Goal: Information Seeking & Learning: Find specific fact

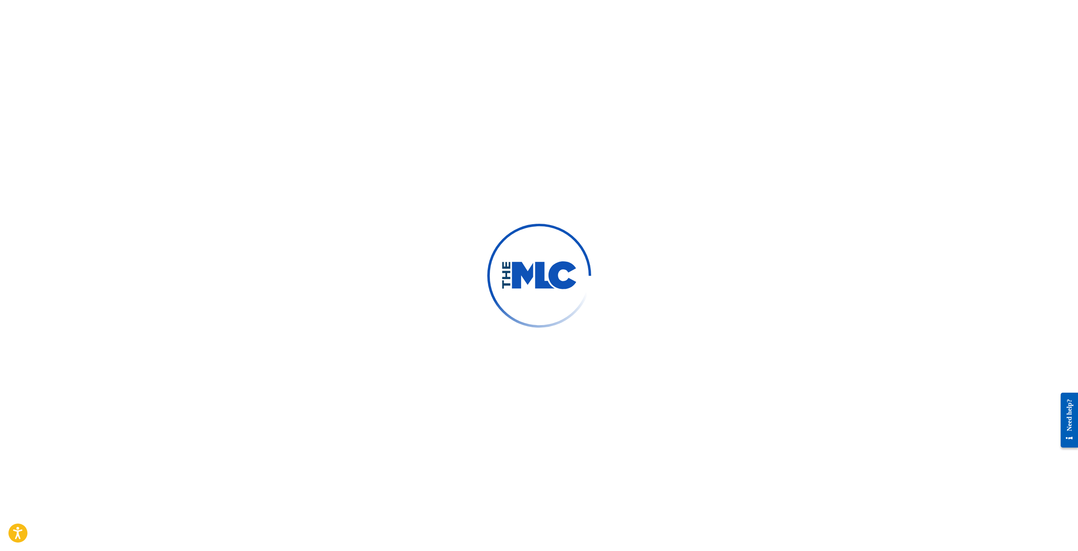
drag, startPoint x: 617, startPoint y: 197, endPoint x: 126, endPoint y: 80, distance: 504.4
click at [600, 200] on div at bounding box center [539, 275] width 1078 height 551
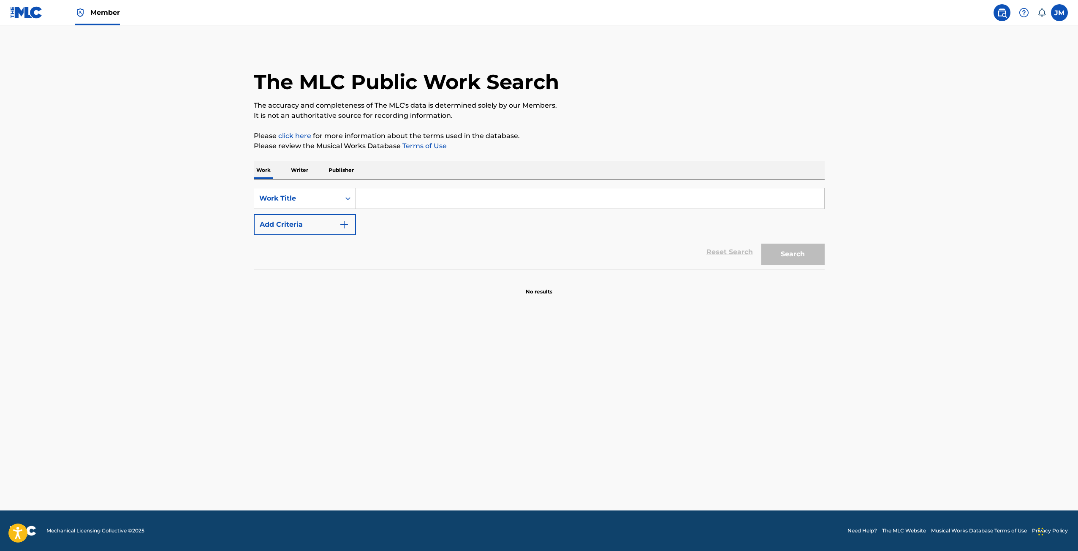
click at [442, 194] on input "Search Form" at bounding box center [590, 198] width 468 height 20
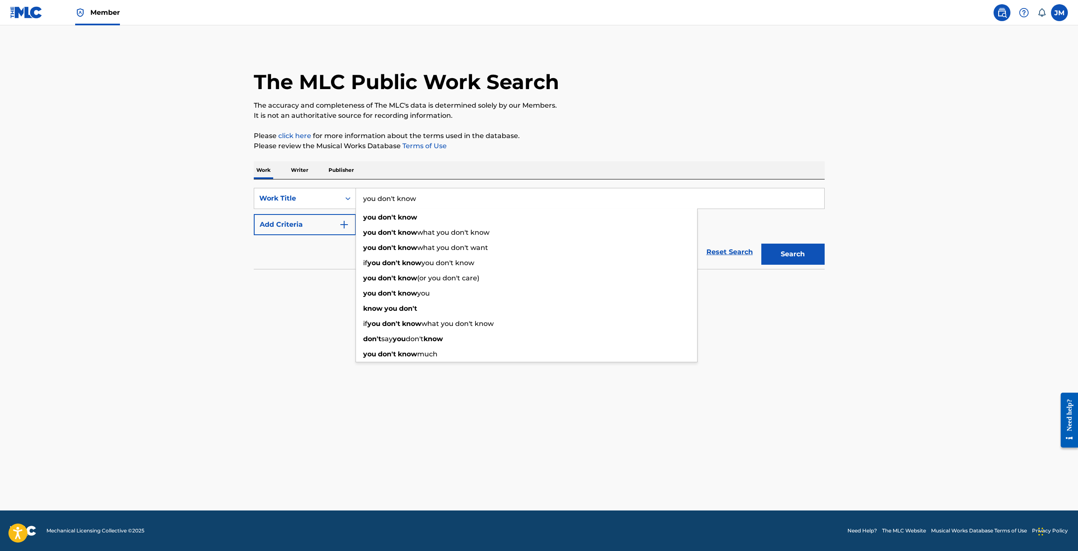
type input "you don't know"
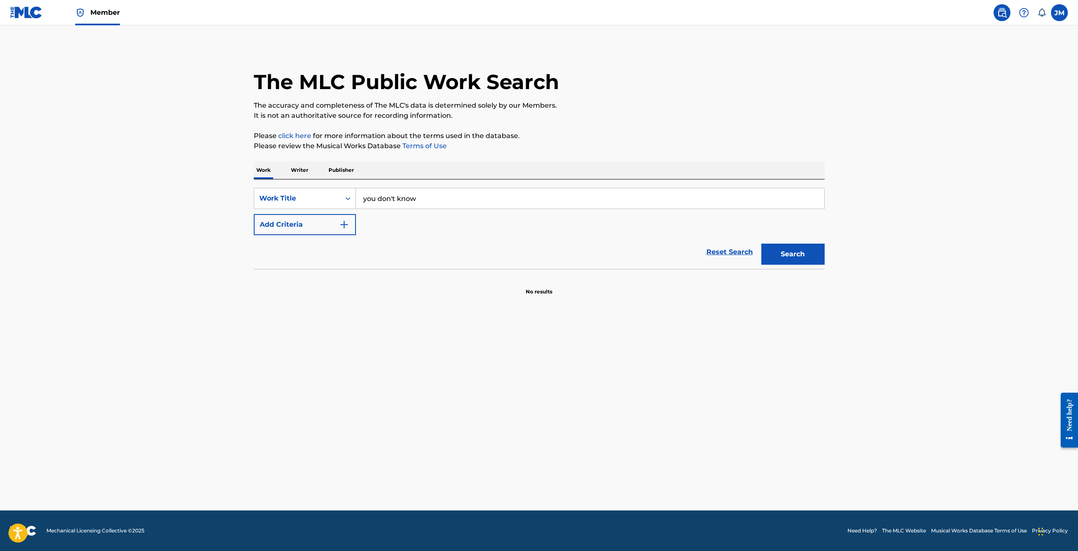
click at [254, 214] on button "Add Criteria" at bounding box center [305, 224] width 102 height 21
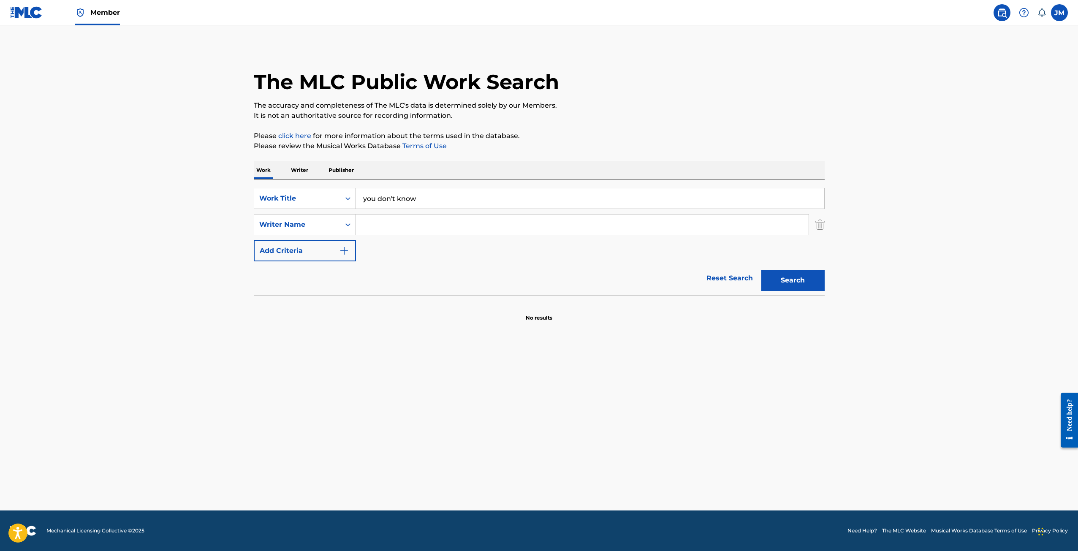
click at [454, 228] on input "Search Form" at bounding box center [582, 225] width 453 height 20
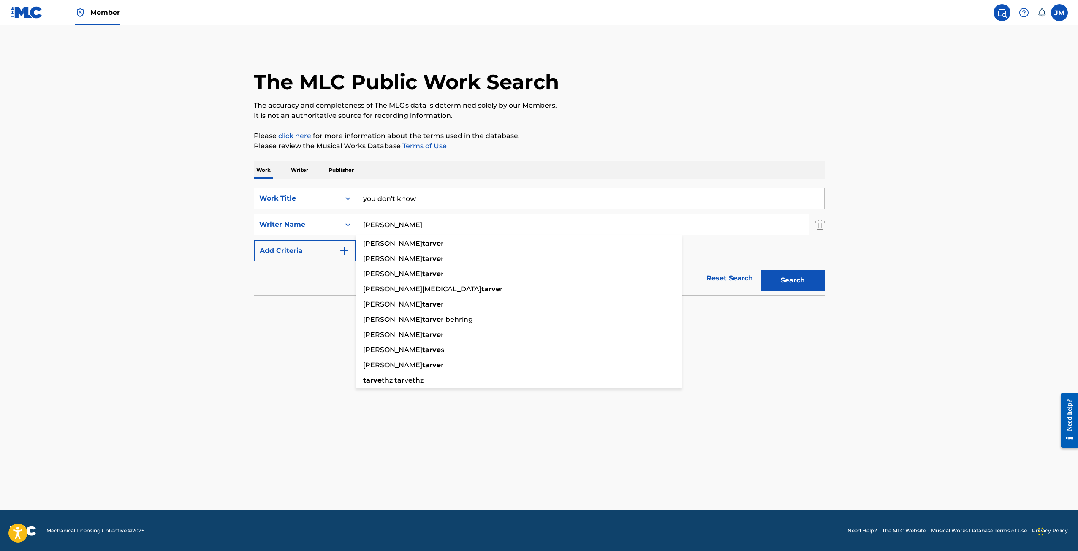
type input "[PERSON_NAME]"
click at [806, 285] on button "Search" at bounding box center [792, 280] width 63 height 21
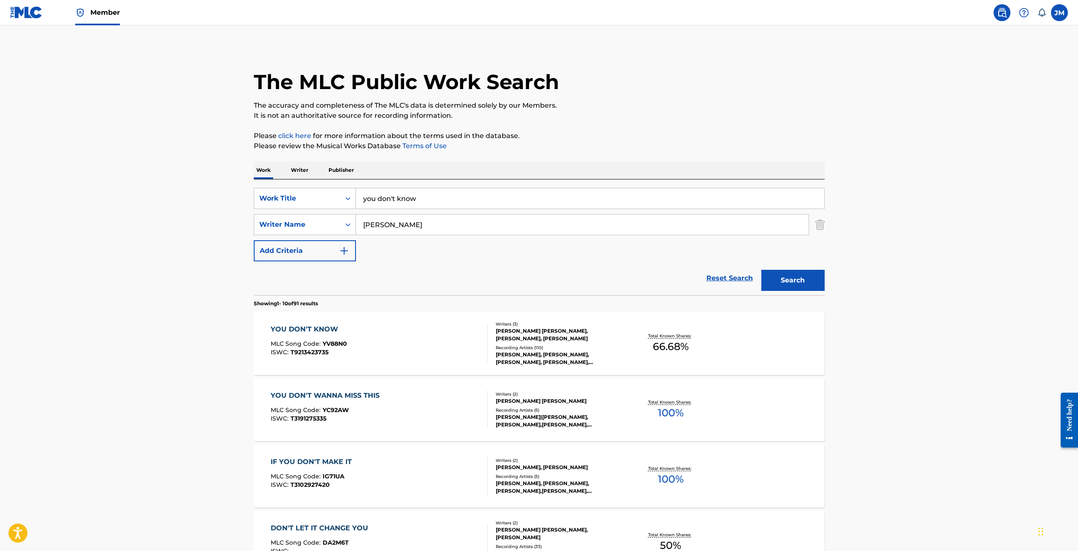
click at [720, 356] on div "YOU DON'T KNOW MLC Song Code : YV88N0 ISWC : T9213423735 Writers ( 3 ) [PERSON_…" at bounding box center [539, 343] width 571 height 63
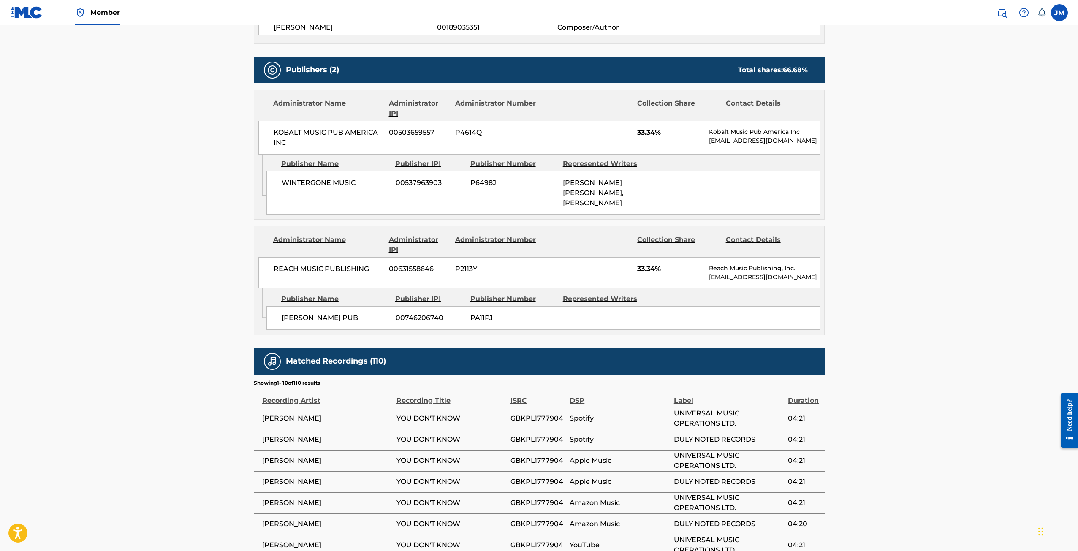
scroll to position [546, 0]
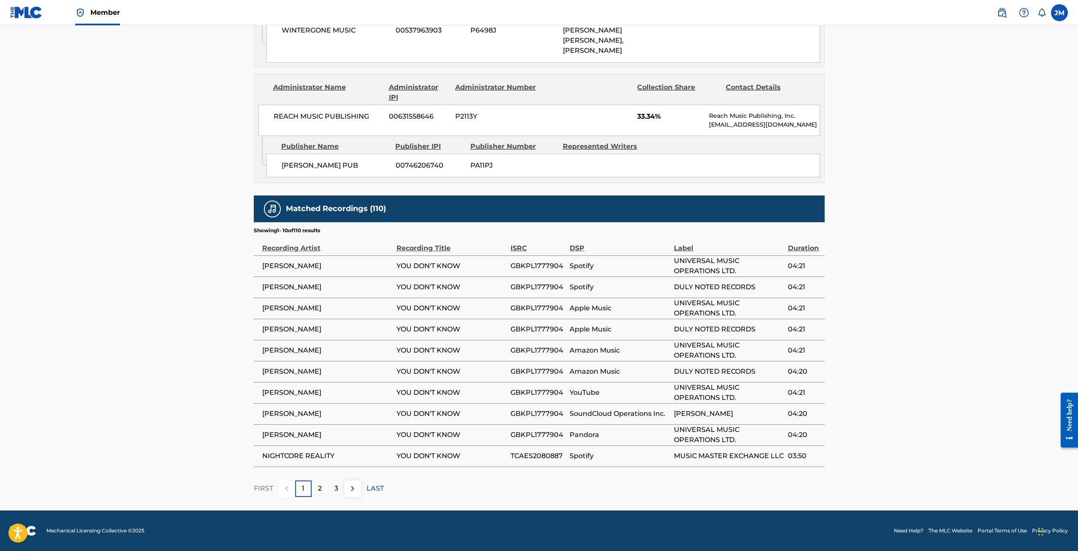
click at [318, 493] on p "2" at bounding box center [320, 489] width 4 height 10
